Goal: Find specific page/section: Find specific page/section

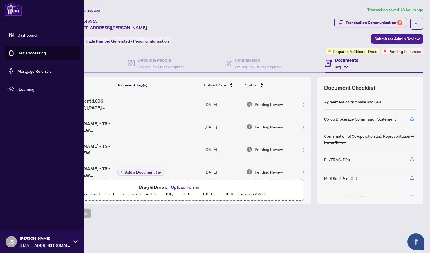
click at [18, 35] on link "Dashboard" at bounding box center [26, 34] width 19 height 5
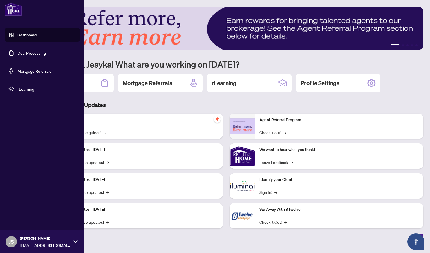
click at [0, 65] on html "Dashboard Deal Processing Mortgage Referrals rLearning JS [PERSON_NAME] [PERSON…" at bounding box center [215, 126] width 430 height 253
click at [17, 55] on link "Deal Processing" at bounding box center [31, 52] width 28 height 5
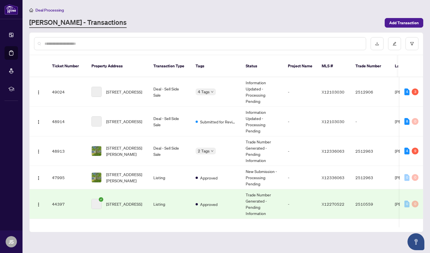
click at [110, 40] on div at bounding box center [200, 43] width 332 height 13
click at [77, 45] on input "text" at bounding box center [202, 44] width 317 height 6
type input "********"
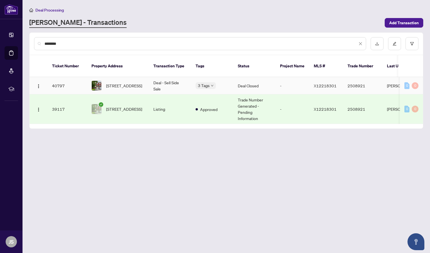
click at [224, 82] on div "3 Tags" at bounding box center [211, 85] width 33 height 6
click at [347, 83] on td "2508921" at bounding box center [362, 85] width 39 height 17
